Goal: Information Seeking & Learning: Learn about a topic

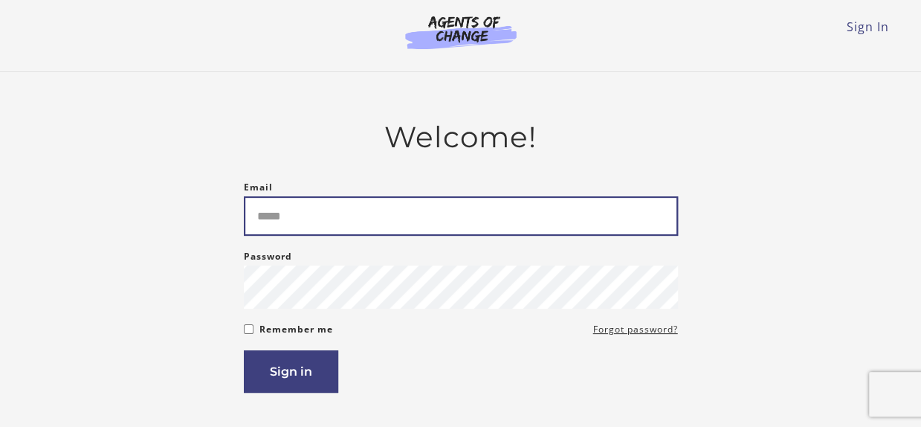
click at [556, 218] on input "Email" at bounding box center [461, 215] width 434 height 39
type input "**********"
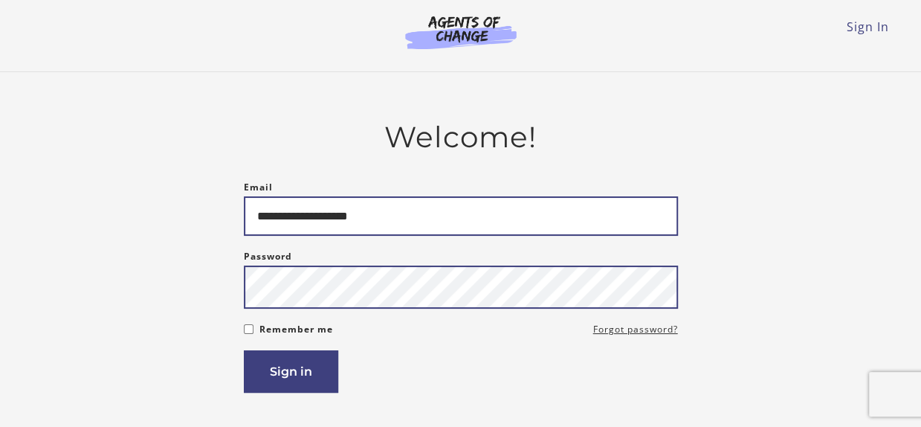
click at [244, 350] on button "Sign in" at bounding box center [291, 371] width 94 height 42
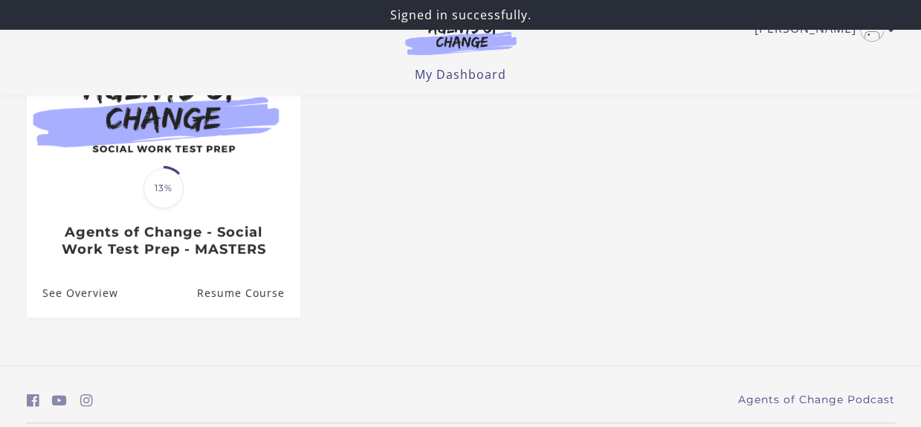
scroll to position [190, 0]
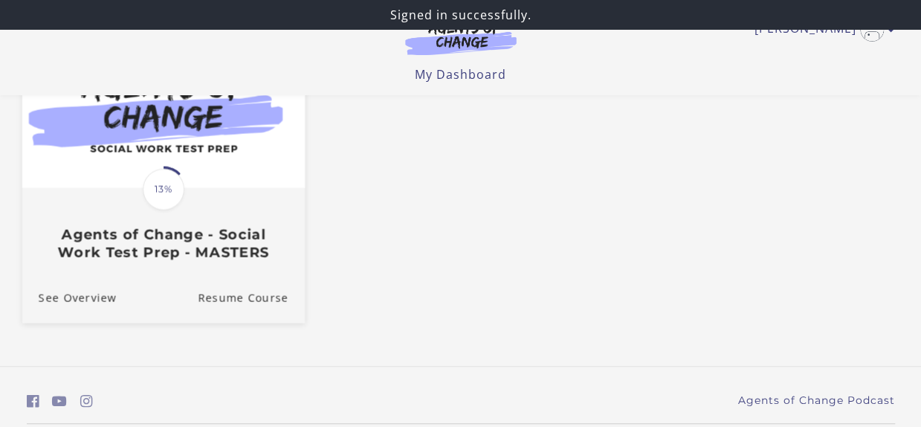
click at [152, 266] on link "Translation missing: en.liquid.partials.dashboard_course_card.progress_descript…" at bounding box center [163, 153] width 282 height 237
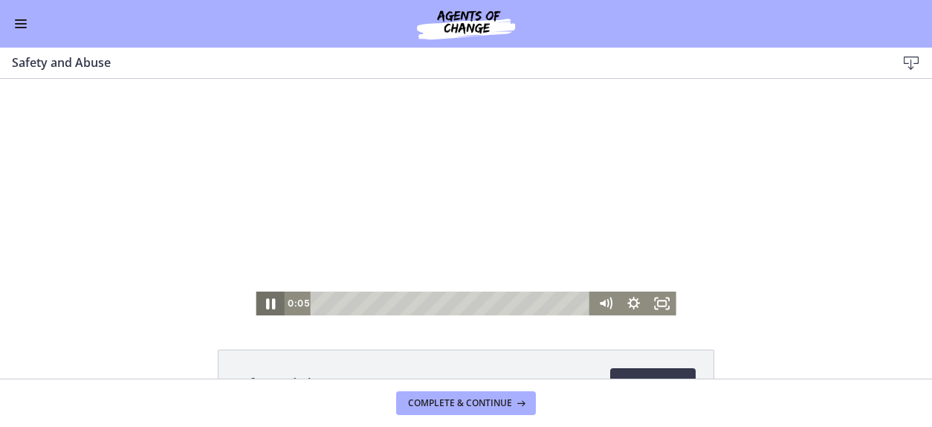
click at [268, 302] on icon "Pause" at bounding box center [270, 303] width 9 height 11
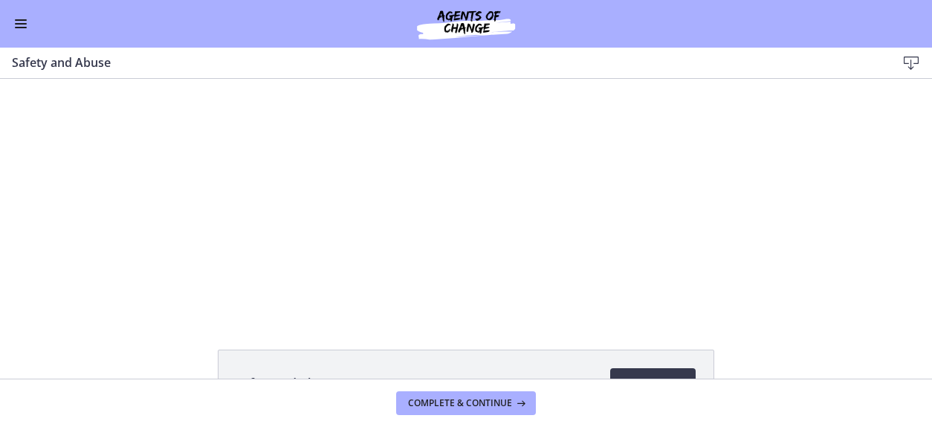
click at [18, 25] on button "Enable menu" at bounding box center [21, 24] width 18 height 18
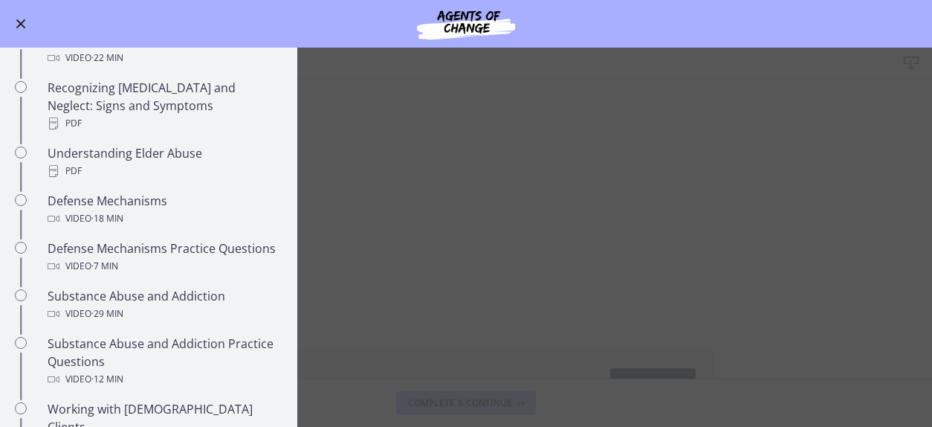
scroll to position [680, 0]
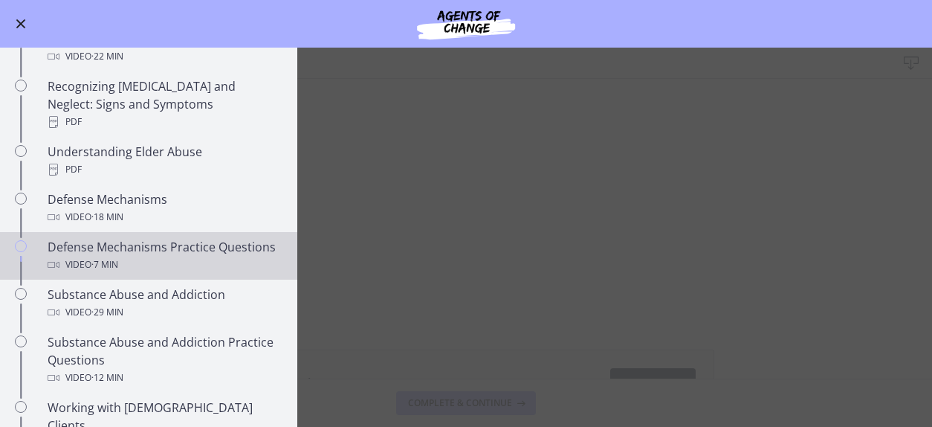
click at [143, 244] on div "Defense Mechanisms Practice Questions Video · 7 min" at bounding box center [164, 256] width 232 height 36
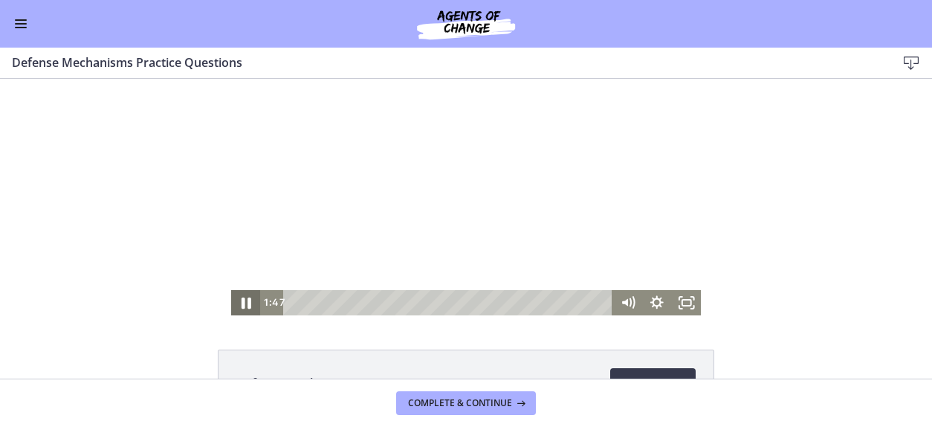
click at [240, 305] on icon "Pause" at bounding box center [245, 303] width 35 height 30
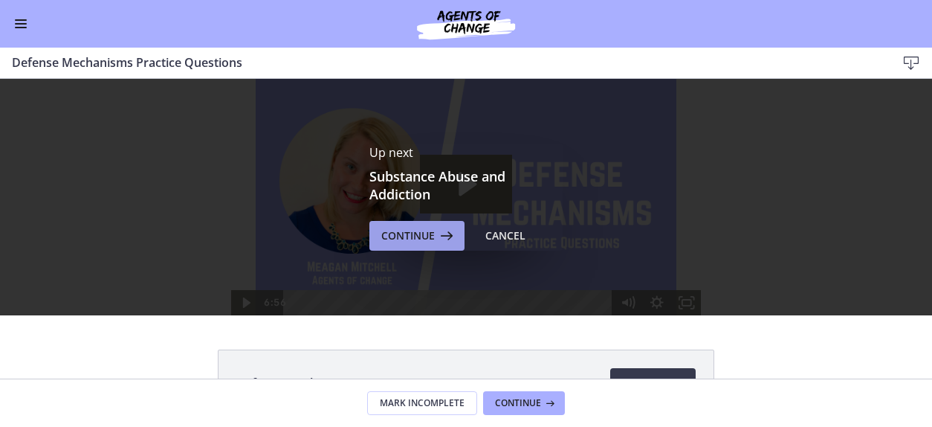
click at [415, 230] on span "Continue" at bounding box center [408, 236] width 54 height 18
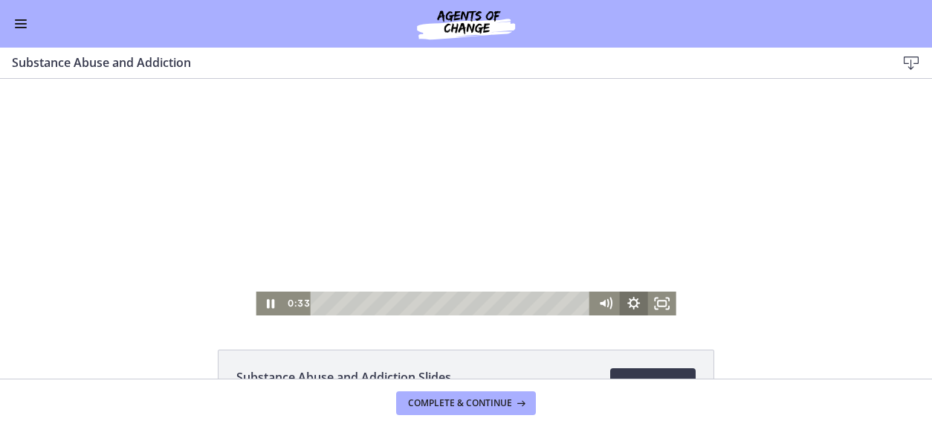
click at [627, 303] on icon "Show settings menu" at bounding box center [633, 303] width 13 height 13
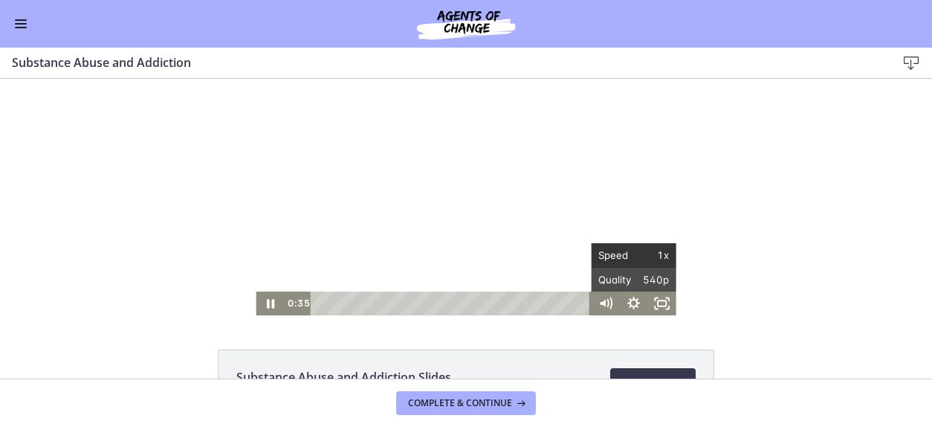
click at [639, 256] on span "1x" at bounding box center [652, 255] width 36 height 24
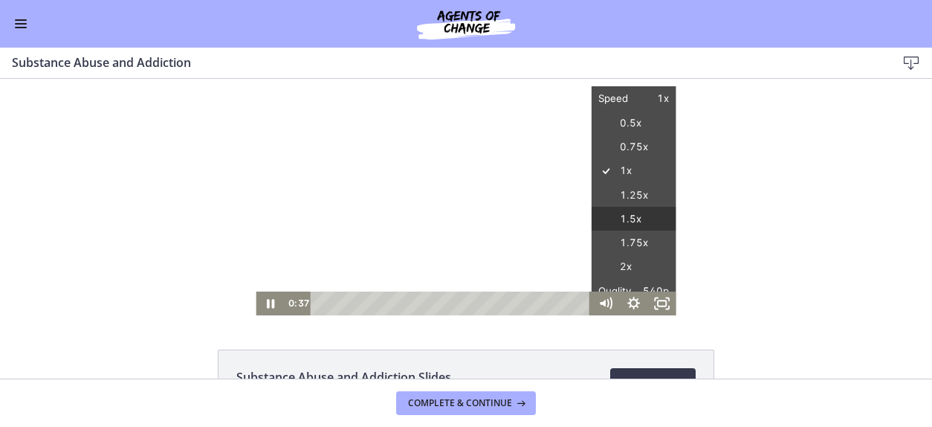
click at [632, 218] on label "1.5x" at bounding box center [634, 219] width 85 height 25
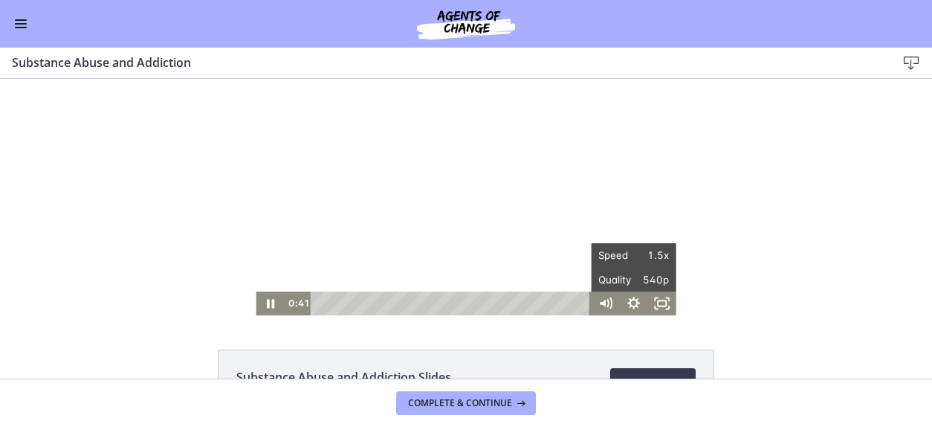
click at [777, 190] on div "Click for sound @keyframes VOLUME_SMALL_WAVE_FLASH { 0% { opacity: 0; } 33% { o…" at bounding box center [466, 197] width 932 height 236
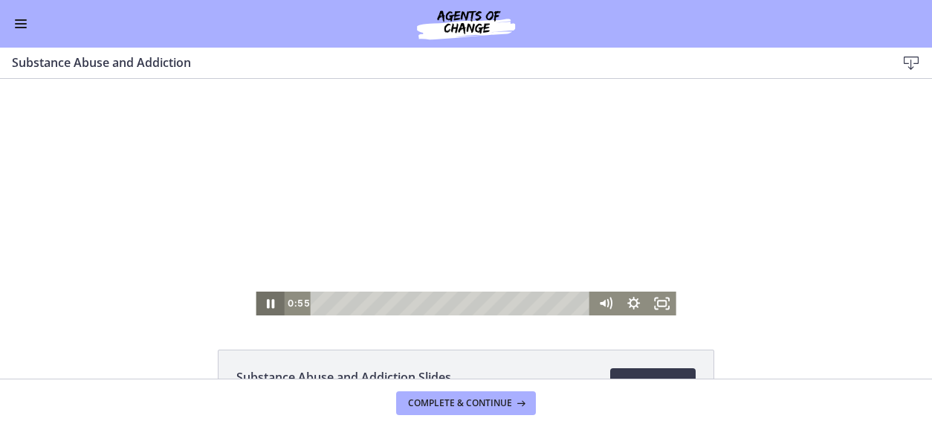
click at [266, 310] on icon "Pause" at bounding box center [270, 303] width 28 height 24
click at [666, 306] on icon "Fullscreen" at bounding box center [662, 303] width 34 height 28
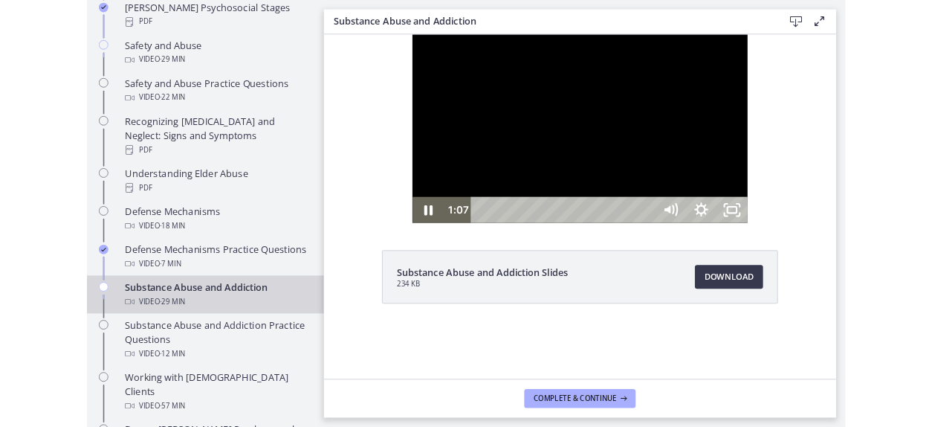
scroll to position [682, 0]
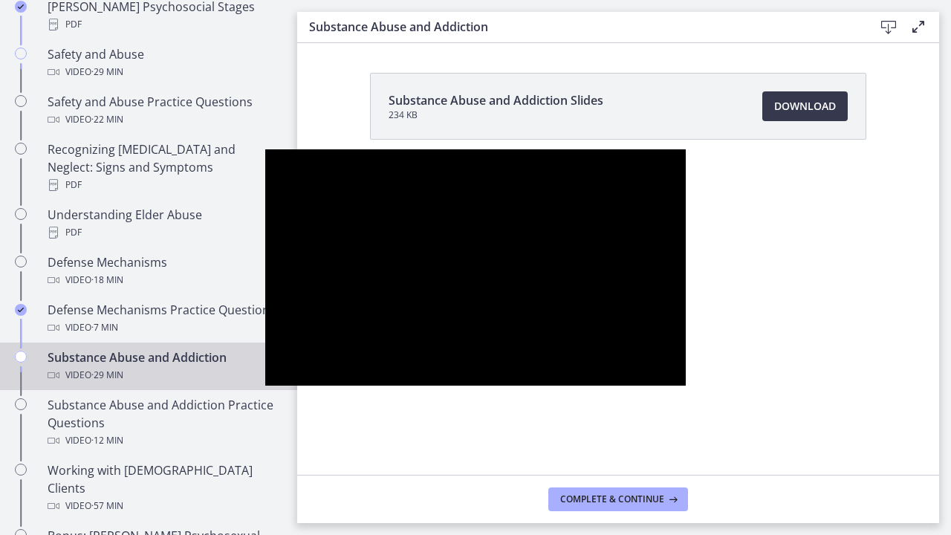
click at [685, 334] on div at bounding box center [475, 267] width 420 height 236
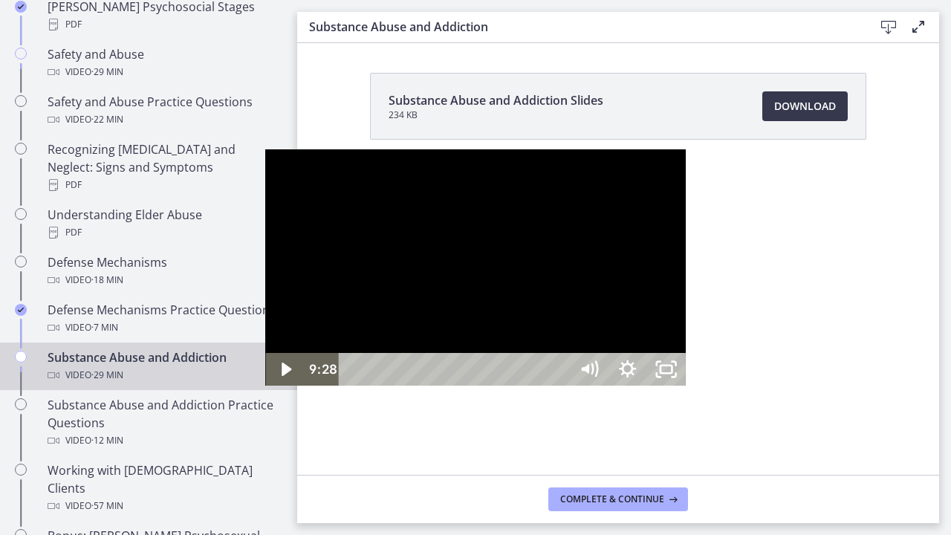
click at [685, 334] on div at bounding box center [475, 267] width 420 height 236
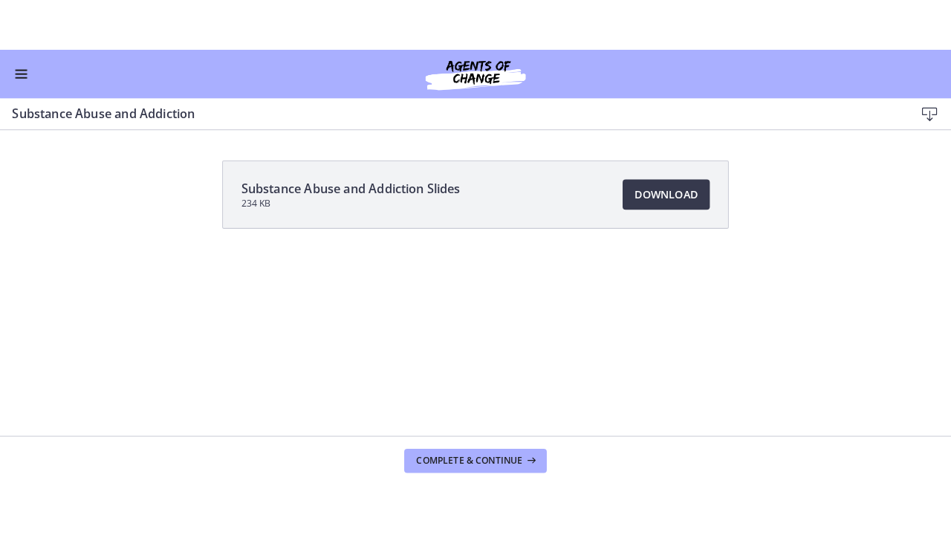
scroll to position [679, 0]
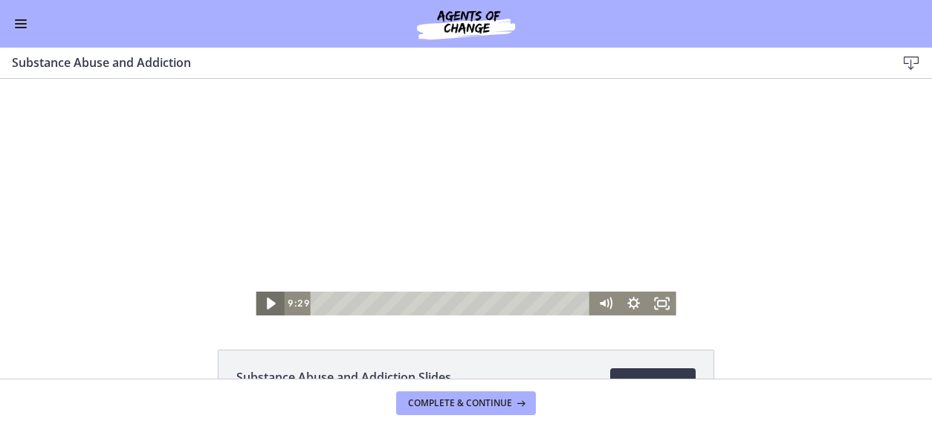
click at [262, 298] on icon "Play Video" at bounding box center [271, 303] width 34 height 28
click at [655, 296] on icon "Fullscreen" at bounding box center [662, 303] width 34 height 28
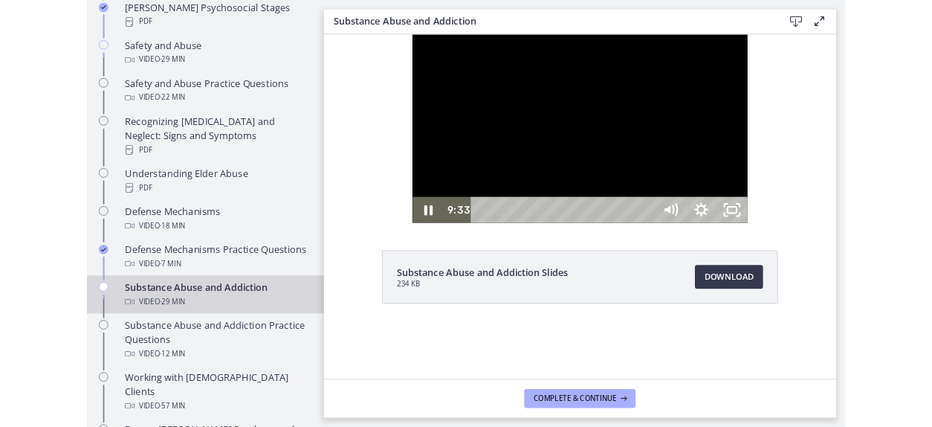
scroll to position [682, 0]
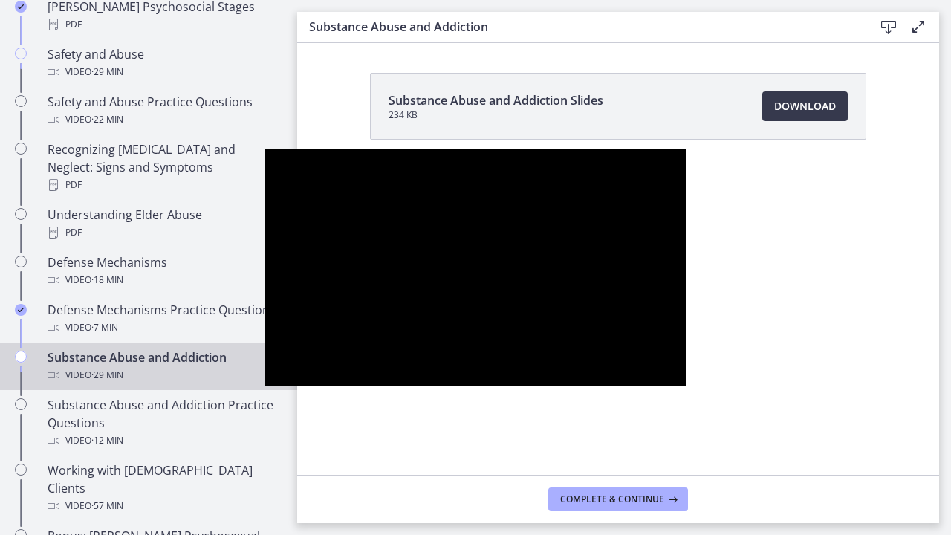
click at [647, 353] on button "Unfullscreen" at bounding box center [666, 369] width 39 height 33
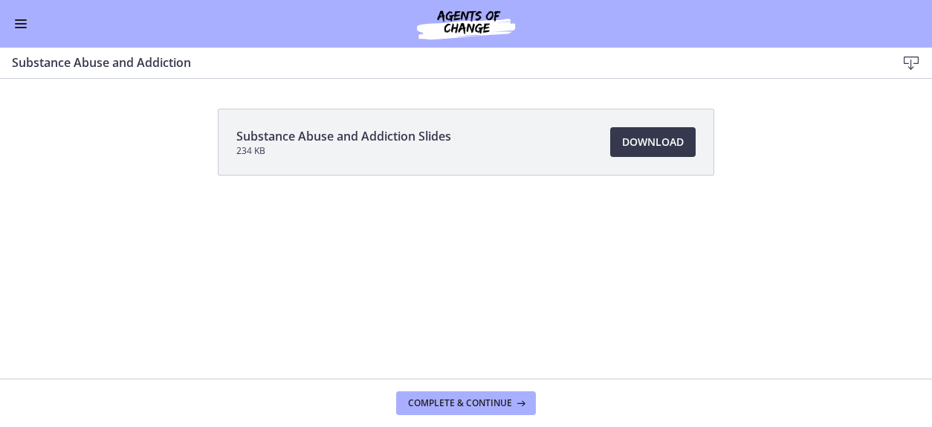
scroll to position [679, 0]
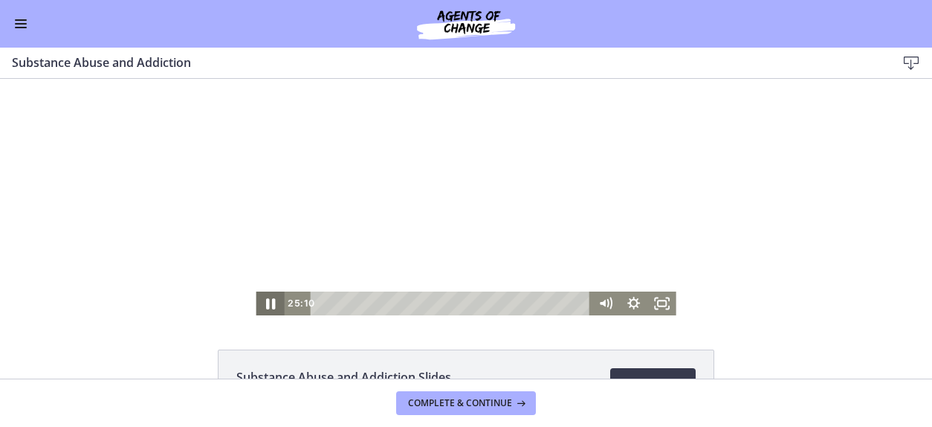
click at [266, 310] on icon "Pause" at bounding box center [270, 303] width 34 height 28
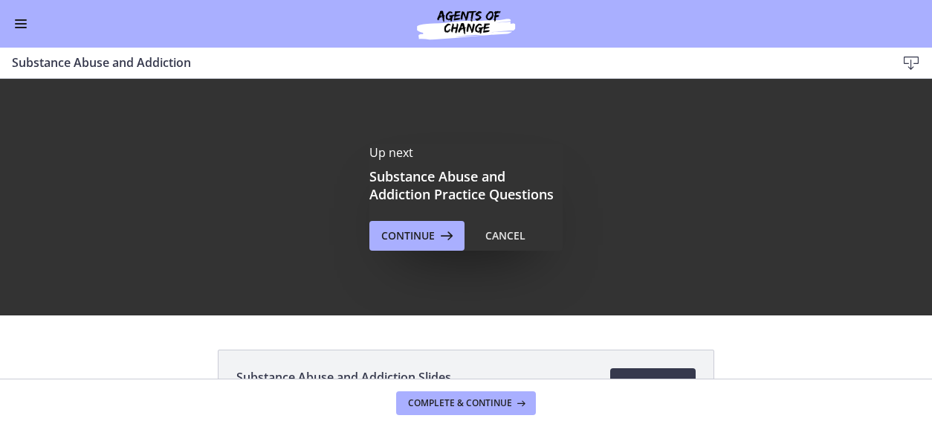
scroll to position [0, 0]
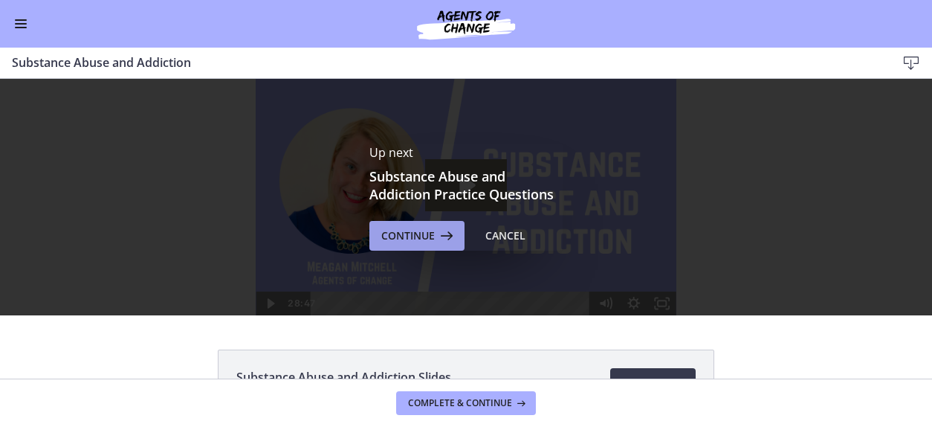
click at [410, 245] on button "Continue" at bounding box center [416, 236] width 95 height 30
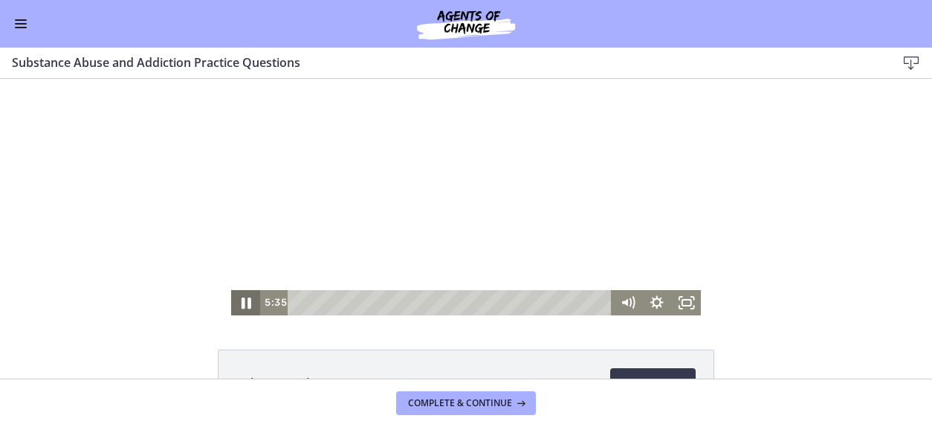
click at [242, 304] on icon "Pause" at bounding box center [247, 302] width 10 height 11
